Goal: Transaction & Acquisition: Purchase product/service

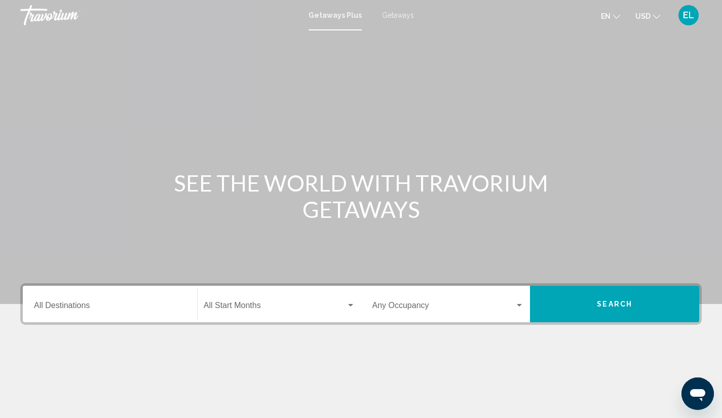
click at [397, 17] on span "Getaways" at bounding box center [398, 15] width 32 height 8
click at [143, 314] on div "Destination All Destinations" at bounding box center [110, 304] width 152 height 32
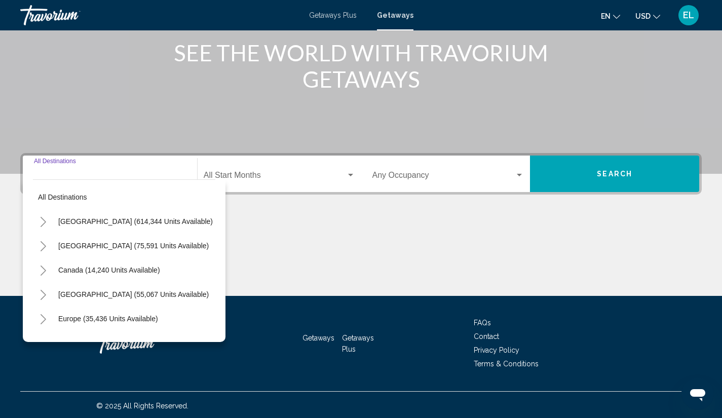
scroll to position [132, 0]
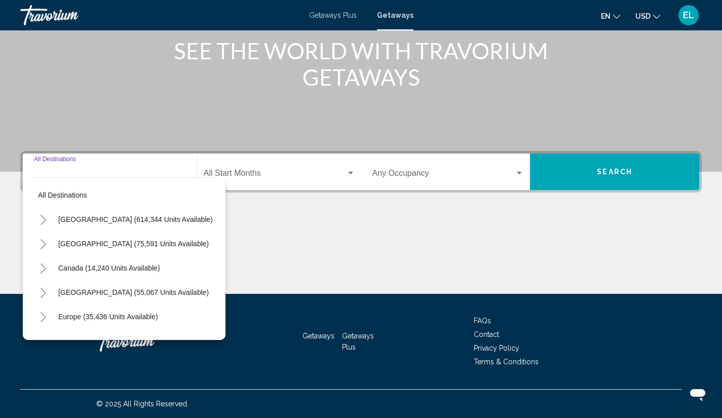
click at [82, 292] on span "[GEOGRAPHIC_DATA] (55,067 units available)" at bounding box center [133, 292] width 151 height 8
type input "**********"
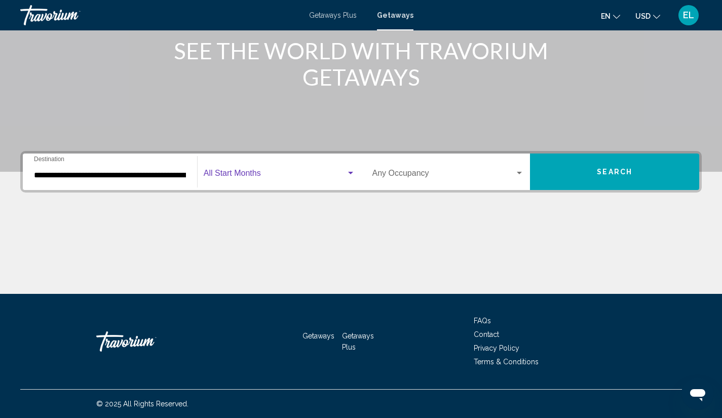
click at [351, 172] on div "Search widget" at bounding box center [350, 173] width 5 height 3
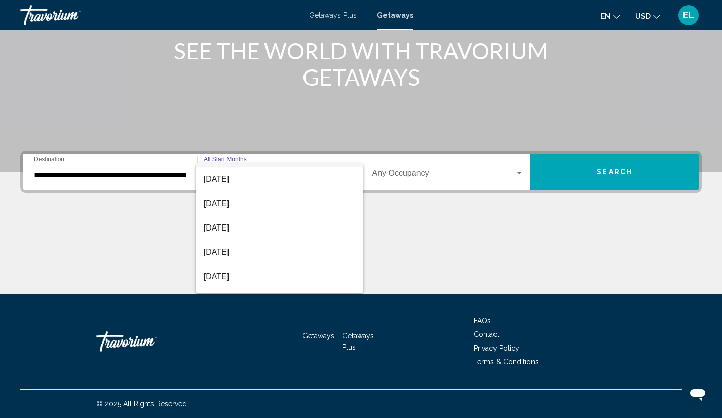
scroll to position [95, 0]
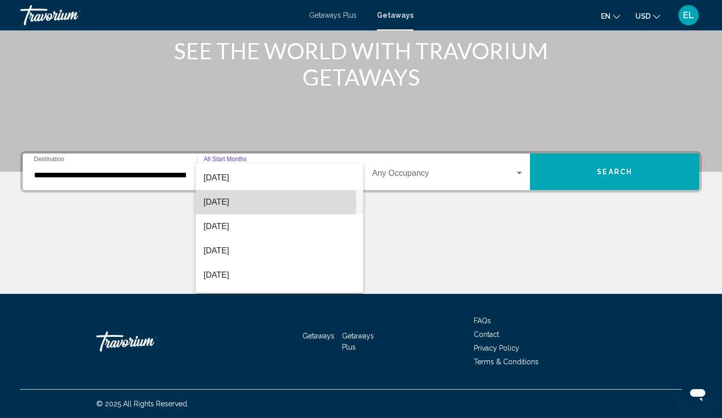
click at [223, 203] on span "[DATE]" at bounding box center [280, 202] width 152 height 24
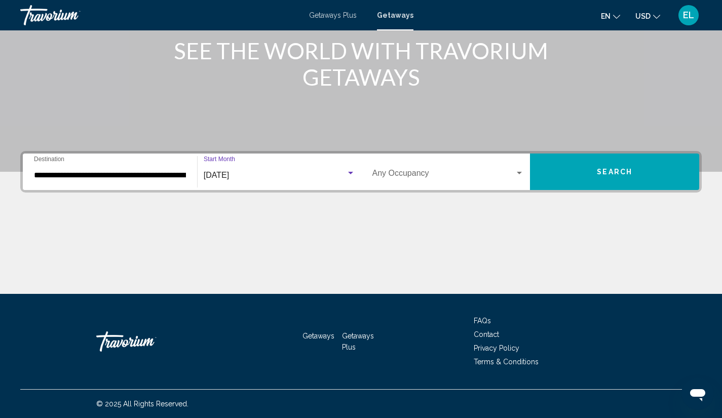
click at [521, 169] on div "Search widget" at bounding box center [519, 173] width 9 height 8
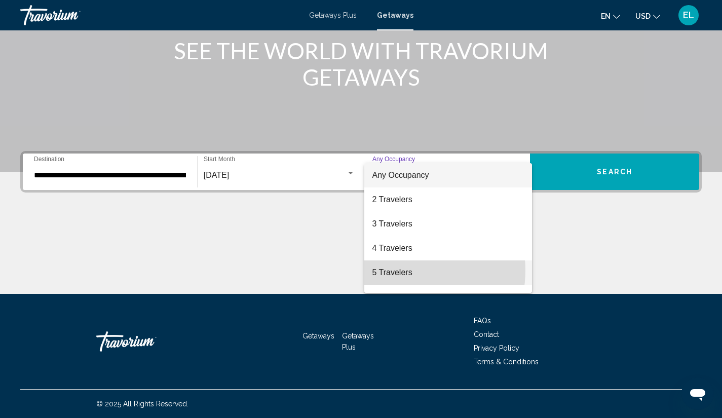
click at [398, 270] on span "5 Travelers" at bounding box center [449, 273] width 152 height 24
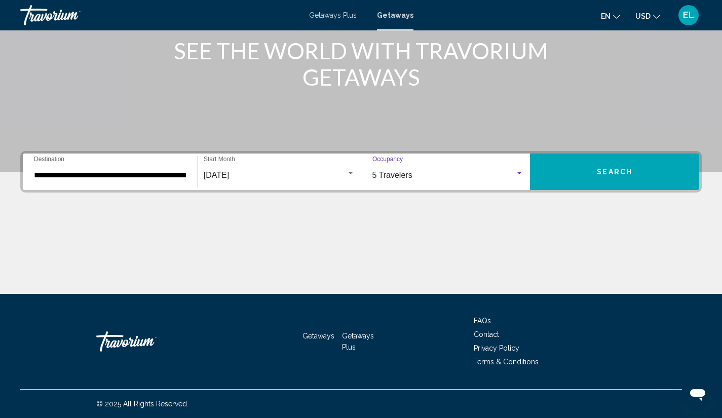
click at [615, 169] on span "Search" at bounding box center [614, 172] width 35 height 8
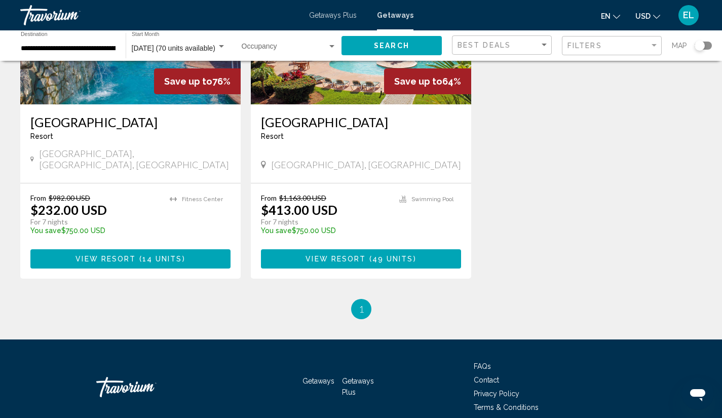
scroll to position [543, 0]
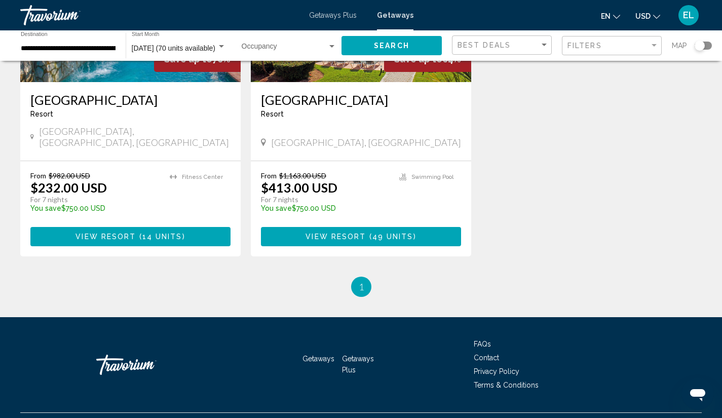
click at [395, 16] on span "Getaways" at bounding box center [395, 15] width 36 height 8
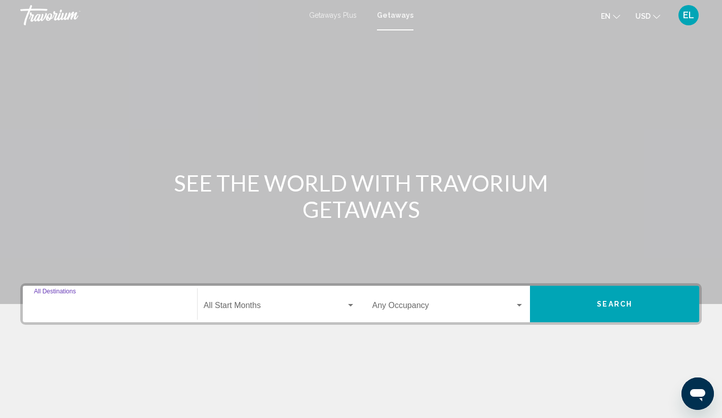
click at [113, 307] on input "Destination All Destinations" at bounding box center [110, 307] width 152 height 9
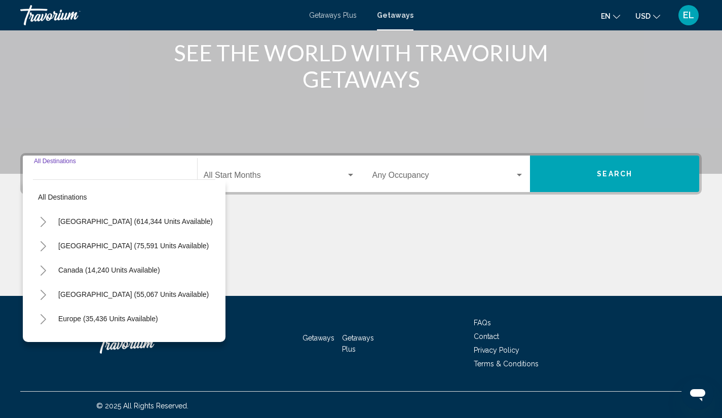
scroll to position [132, 0]
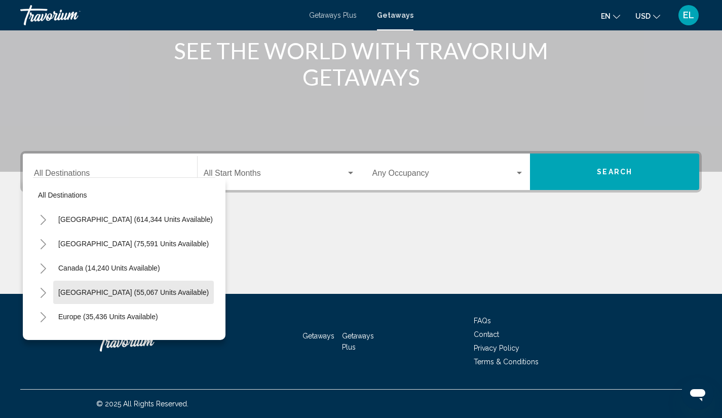
click at [85, 288] on span "[GEOGRAPHIC_DATA] (55,067 units available)" at bounding box center [133, 292] width 151 height 8
type input "**********"
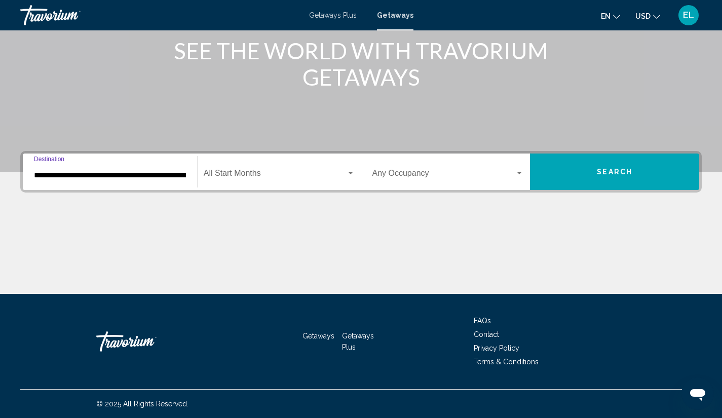
click at [351, 172] on div "Search widget" at bounding box center [350, 173] width 5 height 3
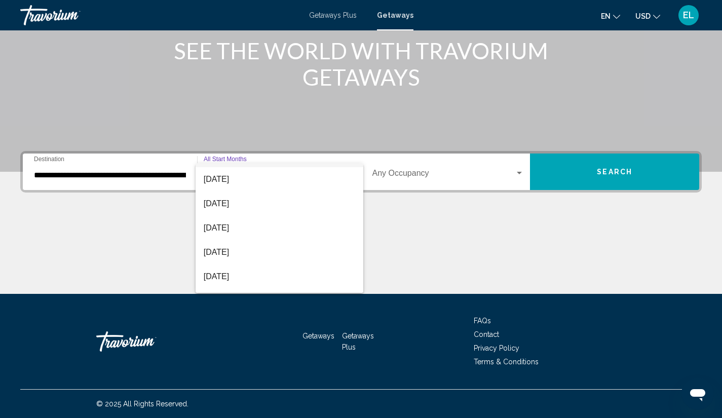
scroll to position [47, 0]
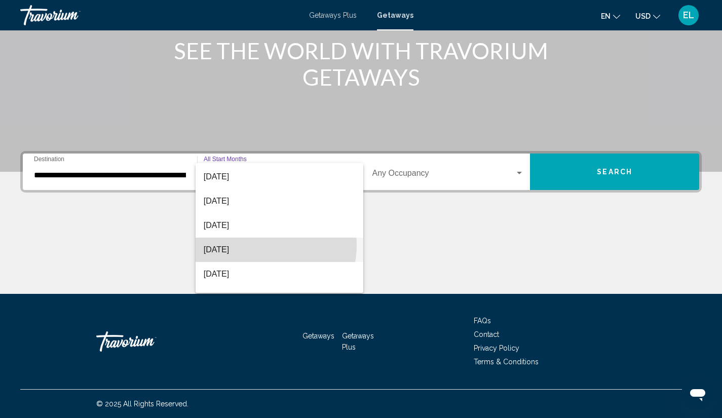
click at [259, 245] on span "[DATE]" at bounding box center [280, 250] width 152 height 24
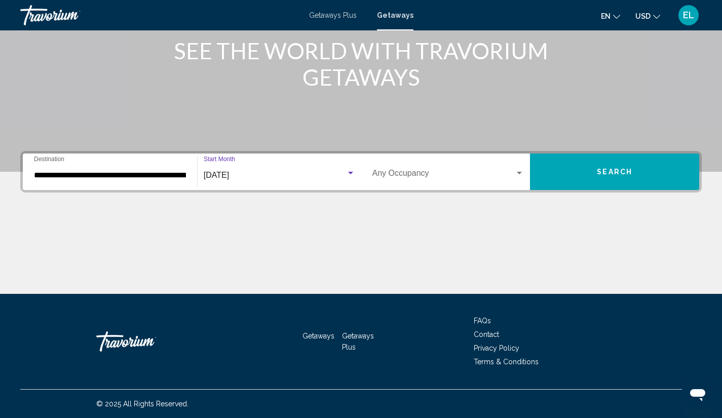
click at [521, 171] on div "Search widget" at bounding box center [519, 173] width 9 height 8
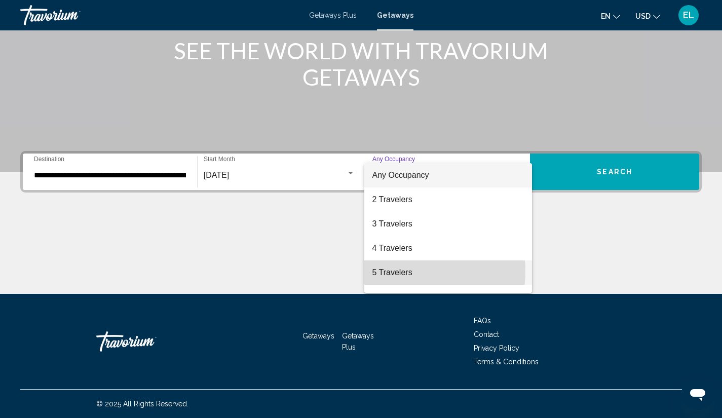
click at [406, 271] on span "5 Travelers" at bounding box center [449, 273] width 152 height 24
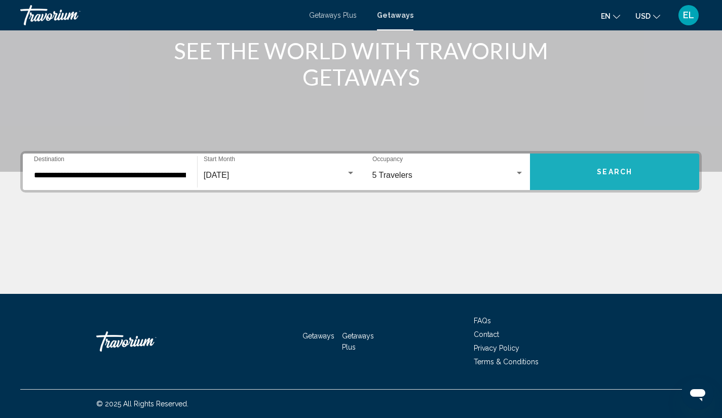
click at [618, 170] on span "Search" at bounding box center [614, 172] width 35 height 8
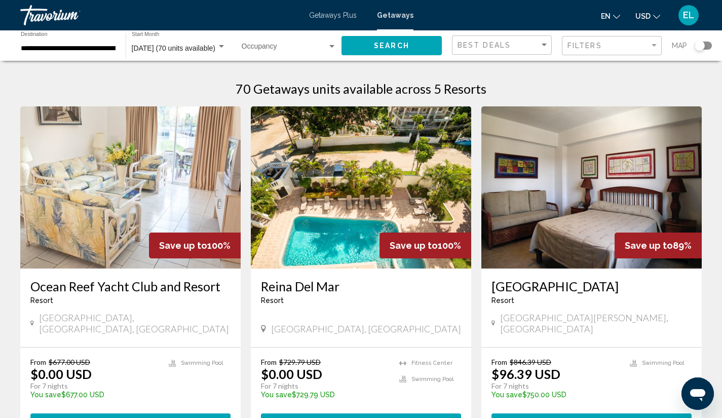
click at [328, 17] on span "Getaways Plus" at bounding box center [333, 15] width 48 height 8
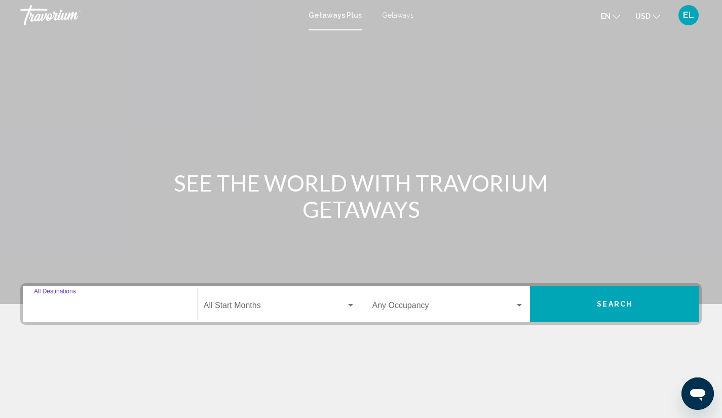
click at [99, 307] on input "Destination All Destinations" at bounding box center [110, 307] width 152 height 9
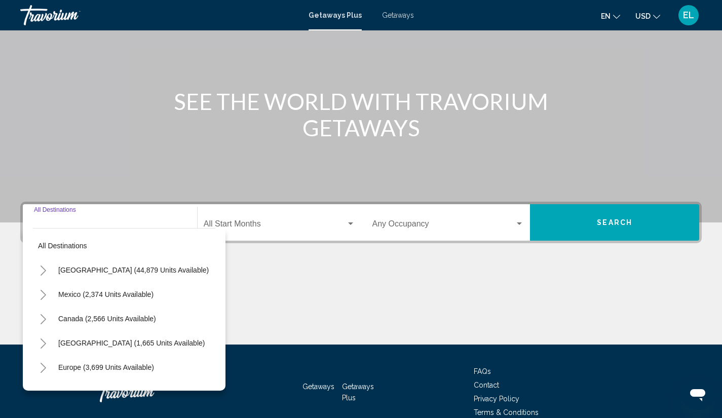
scroll to position [132, 0]
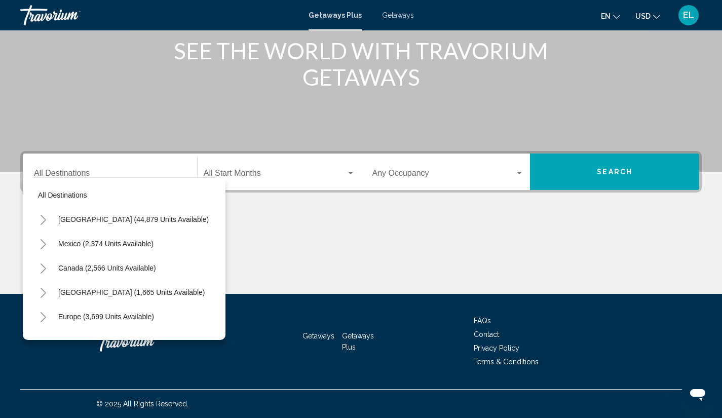
drag, startPoint x: 99, startPoint y: 307, endPoint x: 100, endPoint y: 294, distance: 12.7
click at [100, 294] on mat-tree "All destinations [GEOGRAPHIC_DATA] (44,879 units available) [GEOGRAPHIC_DATA] (…" at bounding box center [124, 341] width 182 height 316
click at [100, 294] on span "[GEOGRAPHIC_DATA] (1,665 units available)" at bounding box center [131, 292] width 146 height 8
type input "**********"
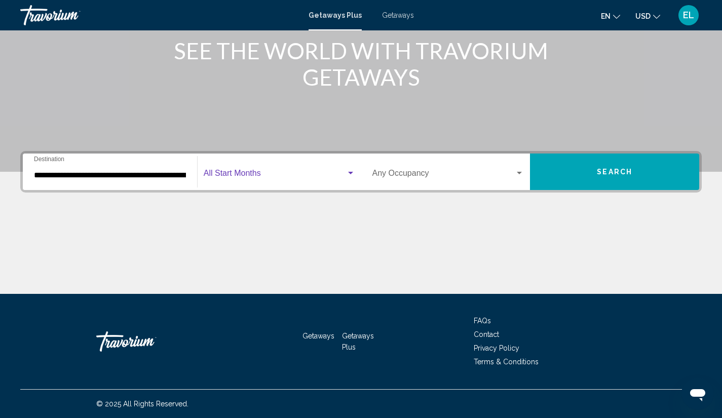
click at [352, 170] on div "Search widget" at bounding box center [350, 173] width 9 height 8
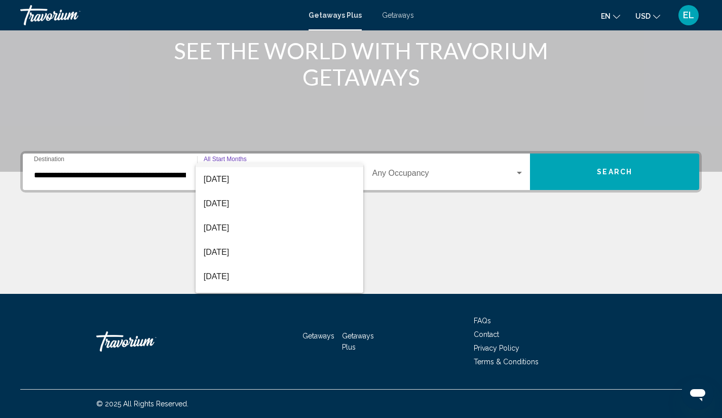
scroll to position [47, 0]
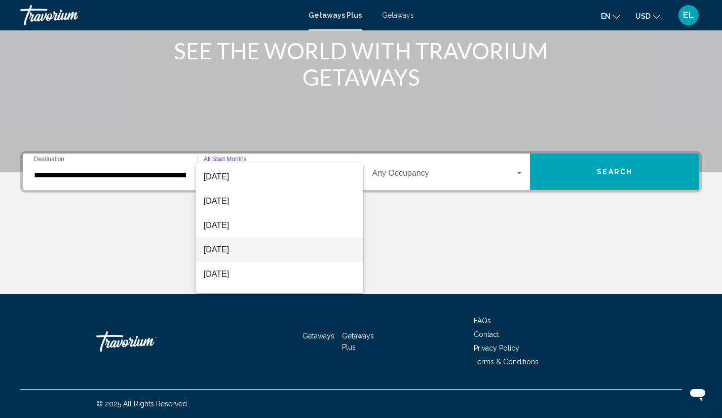
click at [264, 246] on span "[DATE]" at bounding box center [280, 250] width 152 height 24
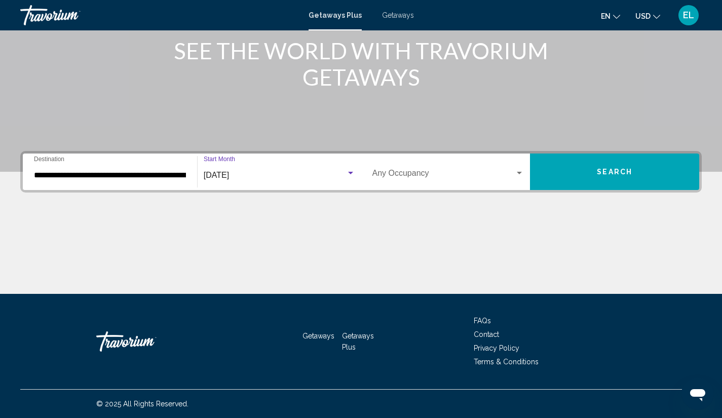
click at [521, 172] on div "Search widget" at bounding box center [519, 173] width 5 height 3
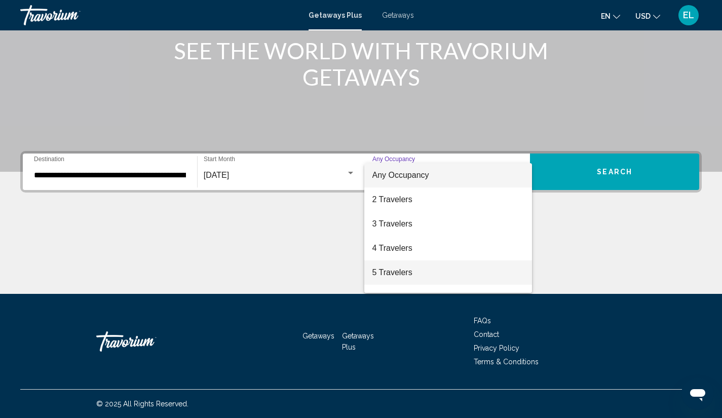
click at [410, 268] on span "5 Travelers" at bounding box center [449, 273] width 152 height 24
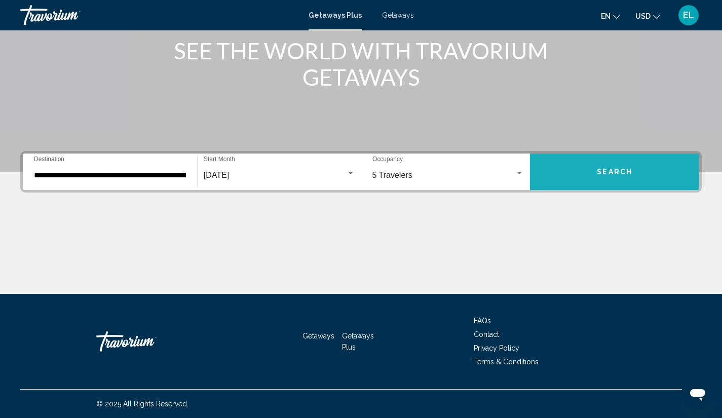
click at [614, 170] on span "Search" at bounding box center [614, 172] width 35 height 8
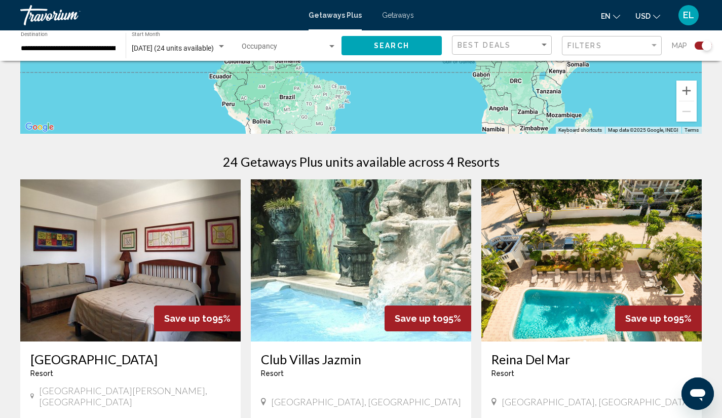
scroll to position [239, 0]
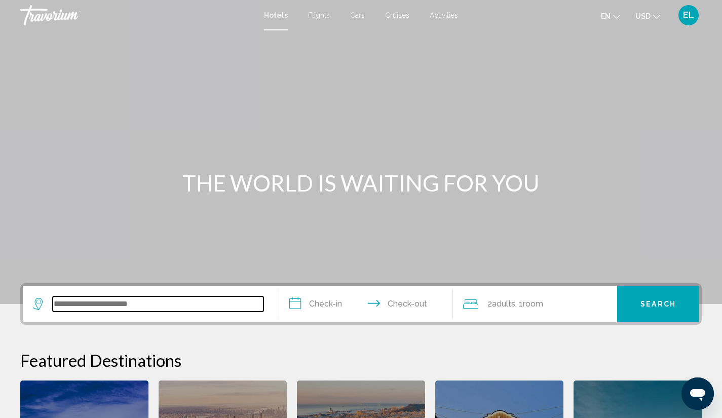
click at [162, 305] on input "Search widget" at bounding box center [158, 304] width 211 height 15
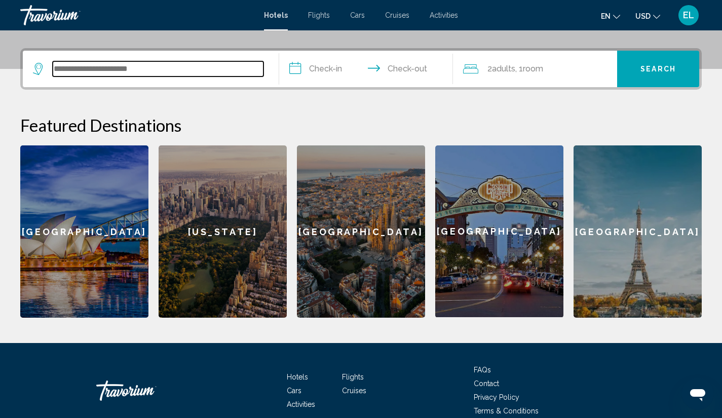
scroll to position [250, 0]
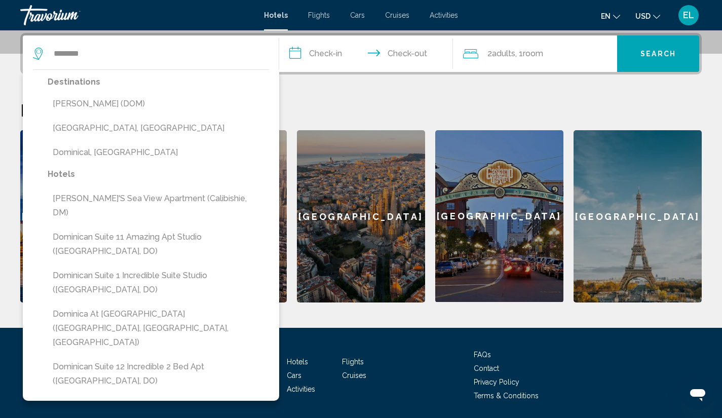
click at [140, 125] on button "Dominican Republic, Dominican Republic" at bounding box center [159, 128] width 222 height 19
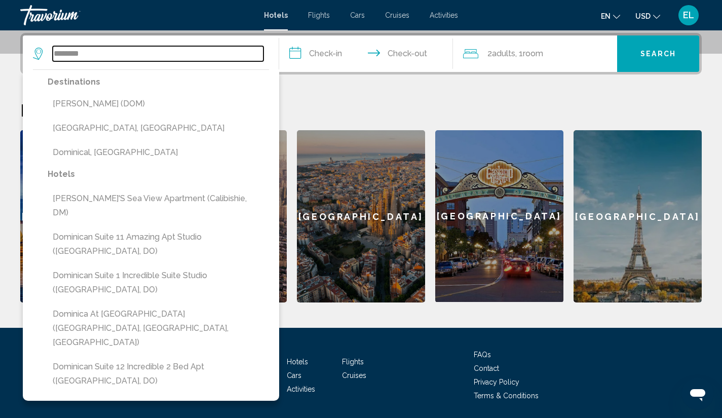
type input "**********"
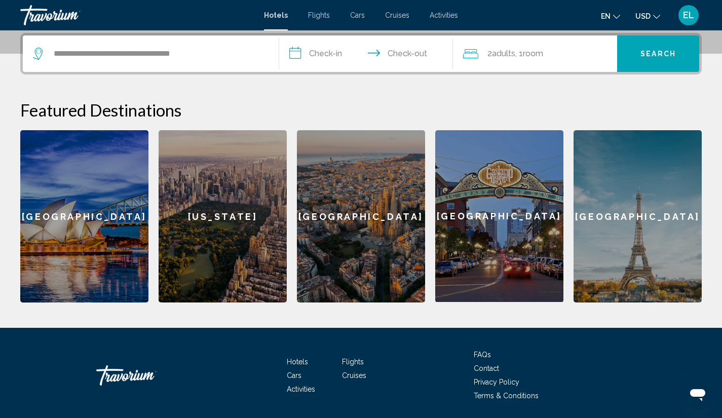
click at [320, 56] on input "**********" at bounding box center [368, 55] width 178 height 40
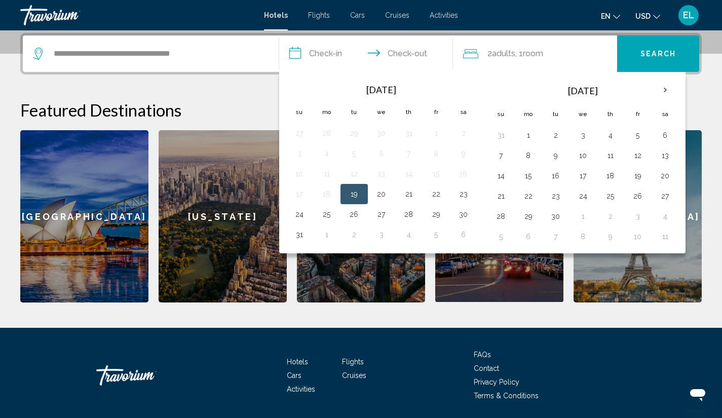
click at [664, 86] on th "Next month" at bounding box center [665, 90] width 27 height 22
click at [529, 196] on button "22" at bounding box center [529, 196] width 16 height 14
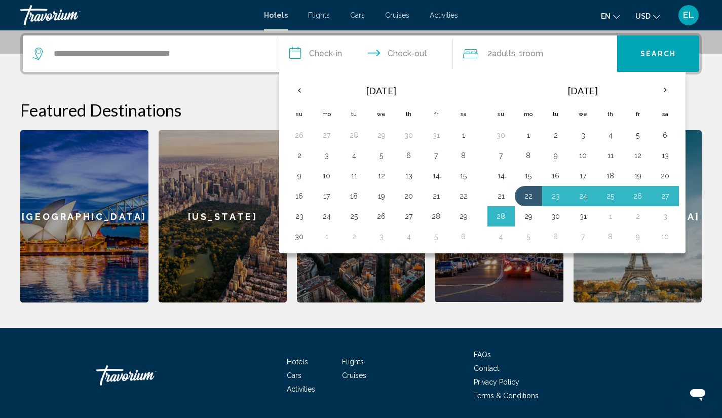
click at [531, 214] on button "29" at bounding box center [529, 216] width 16 height 14
type input "**********"
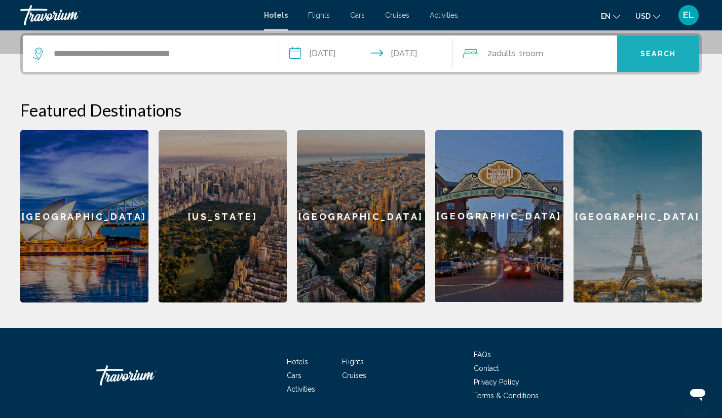
click at [656, 52] on span "Search" at bounding box center [658, 54] width 35 height 8
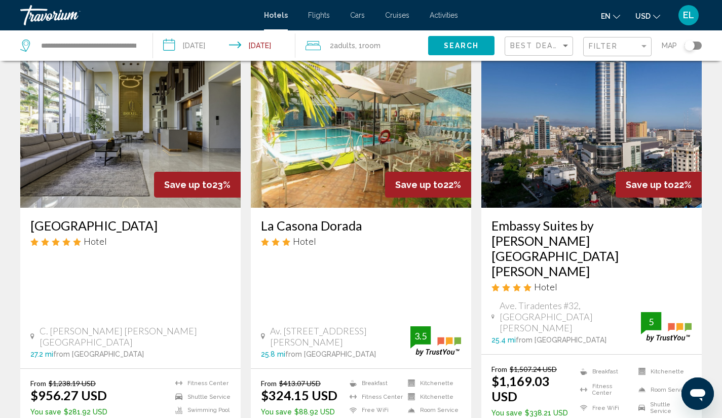
scroll to position [1345, 0]
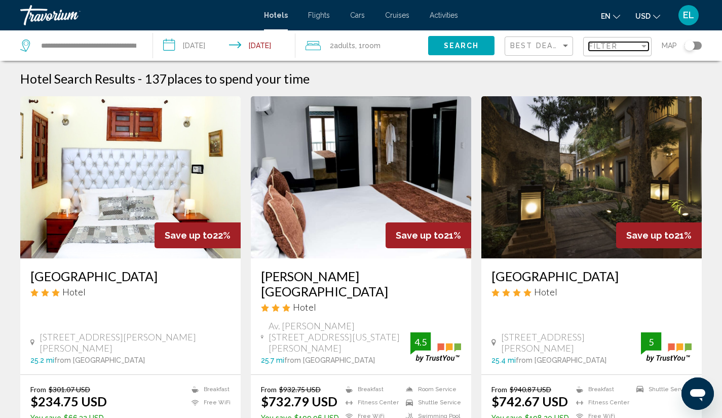
click at [645, 46] on div "Filter" at bounding box center [644, 46] width 5 height 3
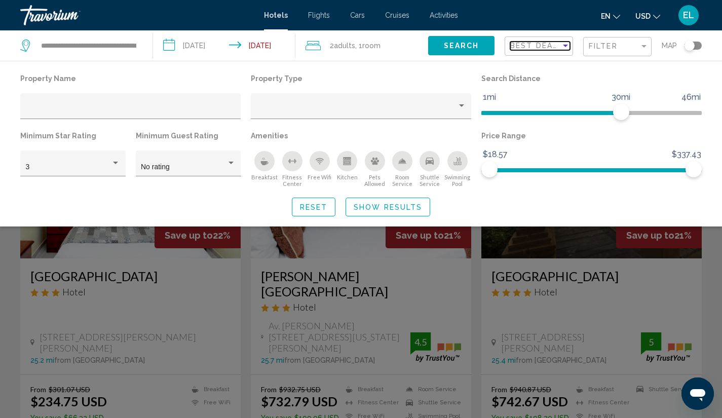
click at [565, 45] on div "Sort by" at bounding box center [565, 46] width 5 height 3
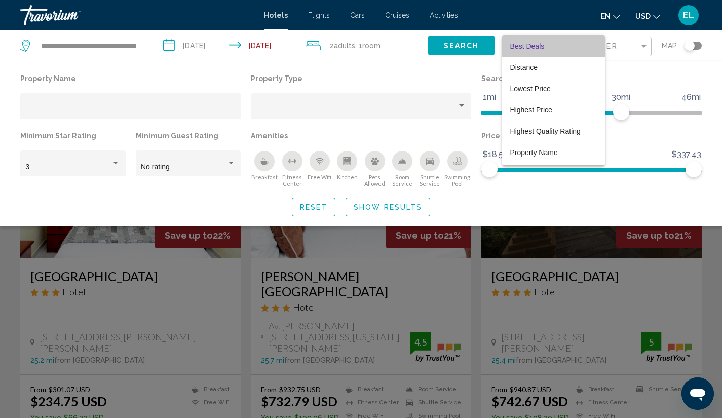
click at [565, 45] on span "Best Deals" at bounding box center [553, 45] width 87 height 21
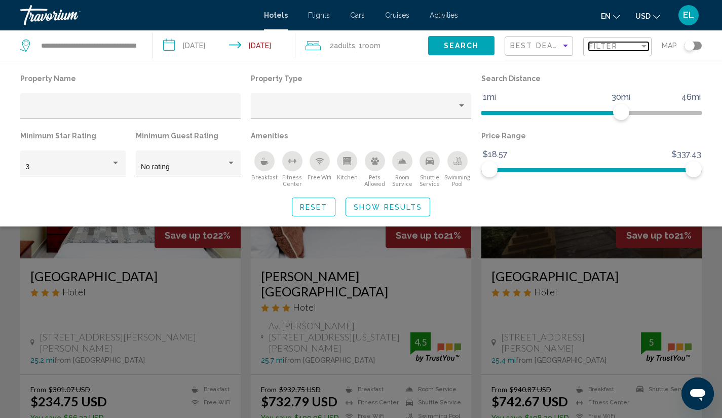
click at [642, 47] on div "Filter" at bounding box center [644, 46] width 5 height 3
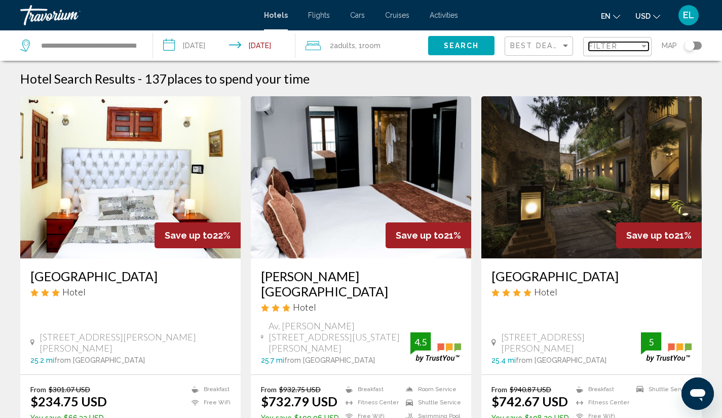
click at [647, 48] on div "Filter" at bounding box center [644, 46] width 9 height 8
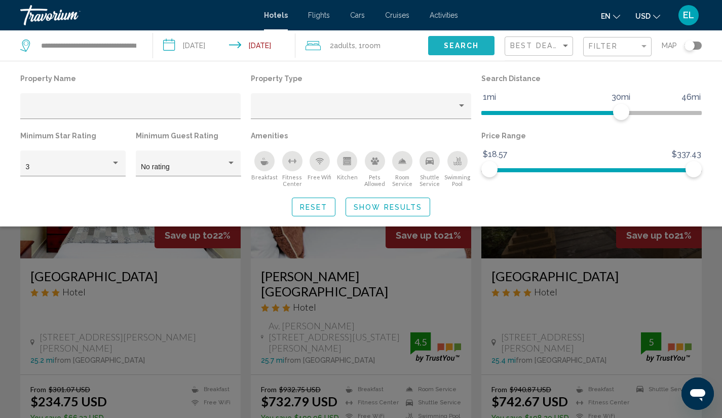
click at [451, 42] on span "Search" at bounding box center [461, 46] width 35 height 8
click at [464, 41] on span "Search" at bounding box center [461, 45] width 35 height 8
click at [625, 279] on div "Search widget" at bounding box center [361, 285] width 722 height 266
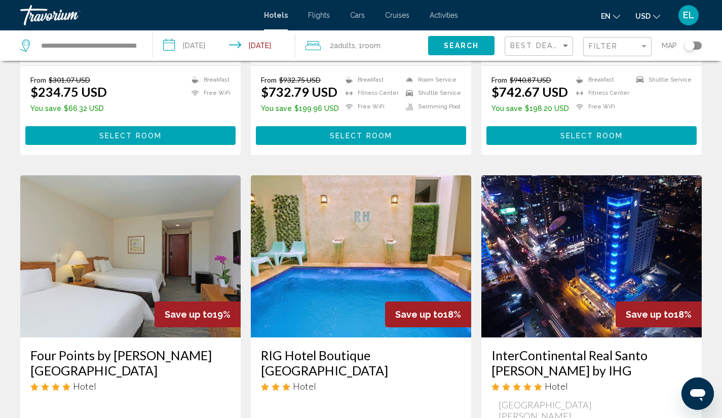
scroll to position [337, 0]
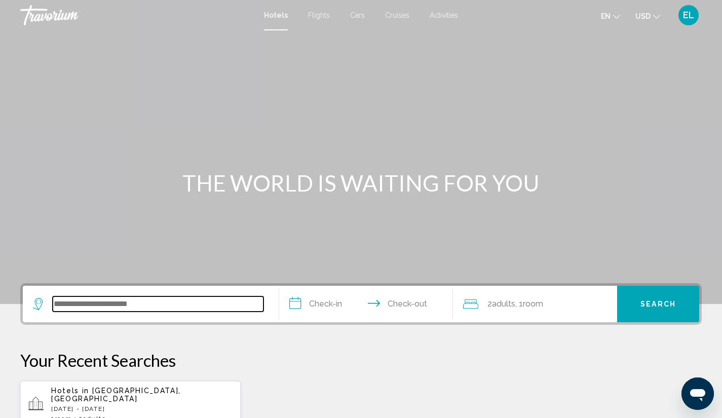
click at [161, 297] on input "Search widget" at bounding box center [158, 304] width 211 height 15
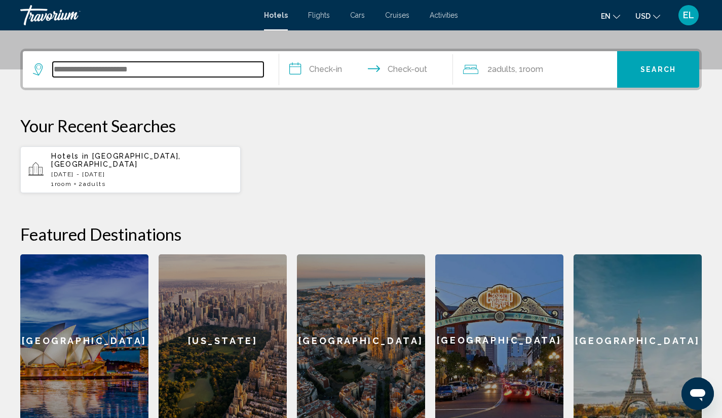
scroll to position [250, 0]
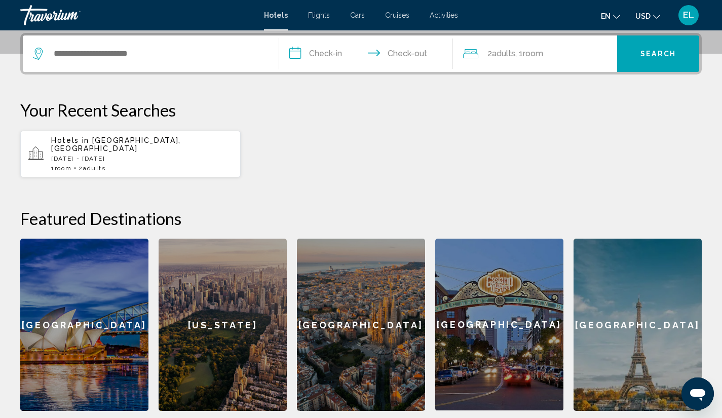
click at [127, 142] on span "[GEOGRAPHIC_DATA], [GEOGRAPHIC_DATA]" at bounding box center [116, 144] width 130 height 16
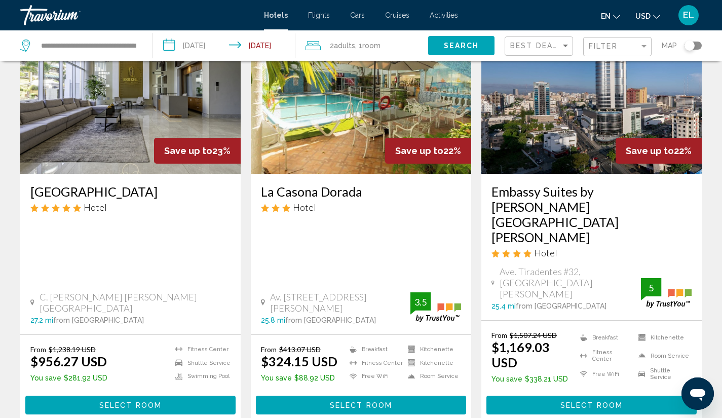
scroll to position [1353, 0]
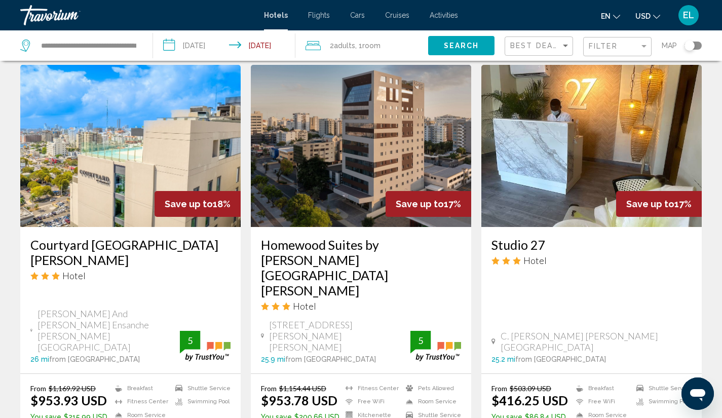
scroll to position [837, 0]
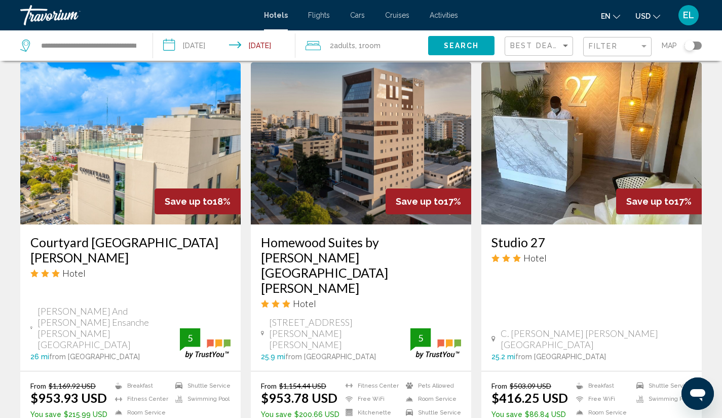
click at [385, 114] on img "Main content" at bounding box center [361, 143] width 220 height 162
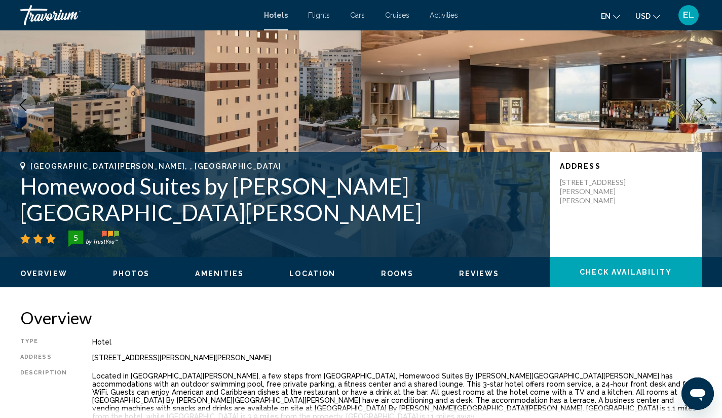
scroll to position [78, 0]
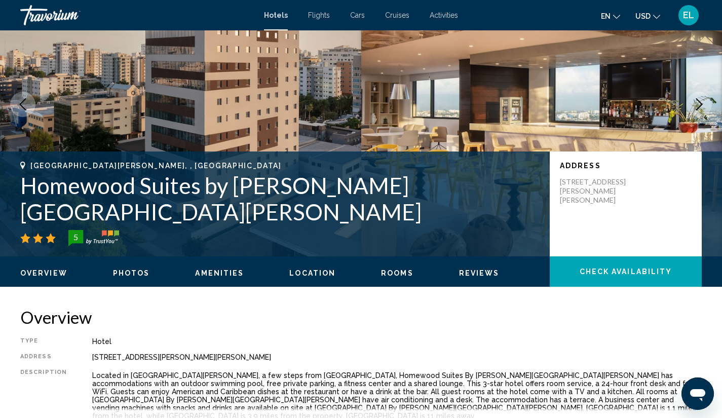
click at [385, 114] on img "Main content" at bounding box center [541, 104] width 361 height 304
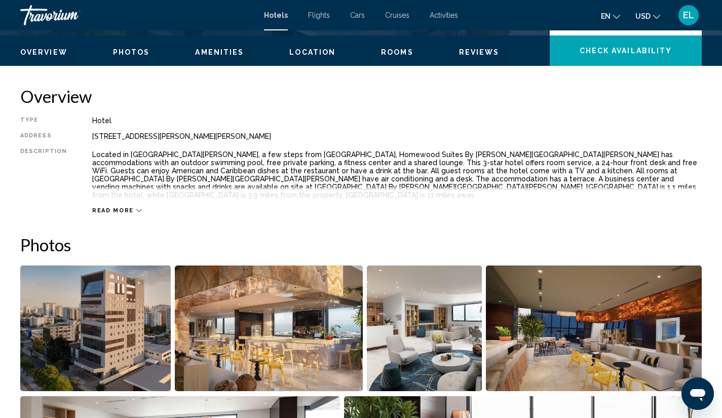
scroll to position [298, 0]
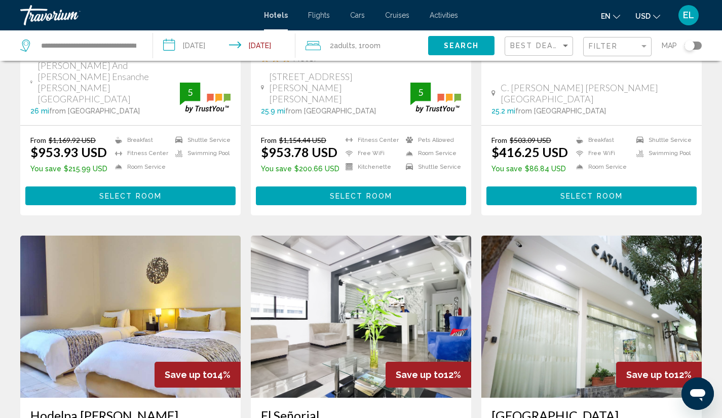
scroll to position [1347, 0]
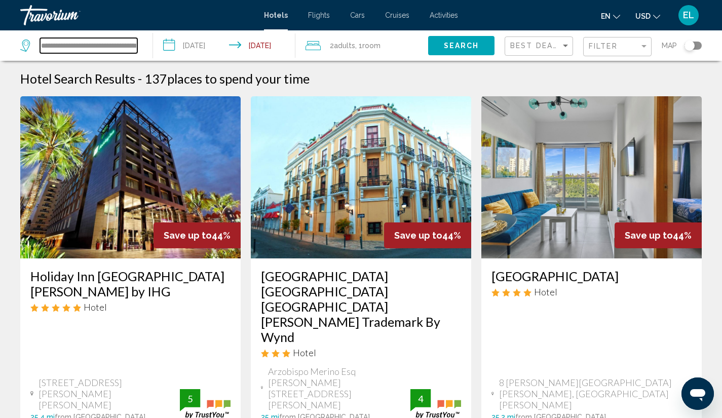
click at [105, 48] on input "**********" at bounding box center [88, 45] width 97 height 15
